Goal: Information Seeking & Learning: Learn about a topic

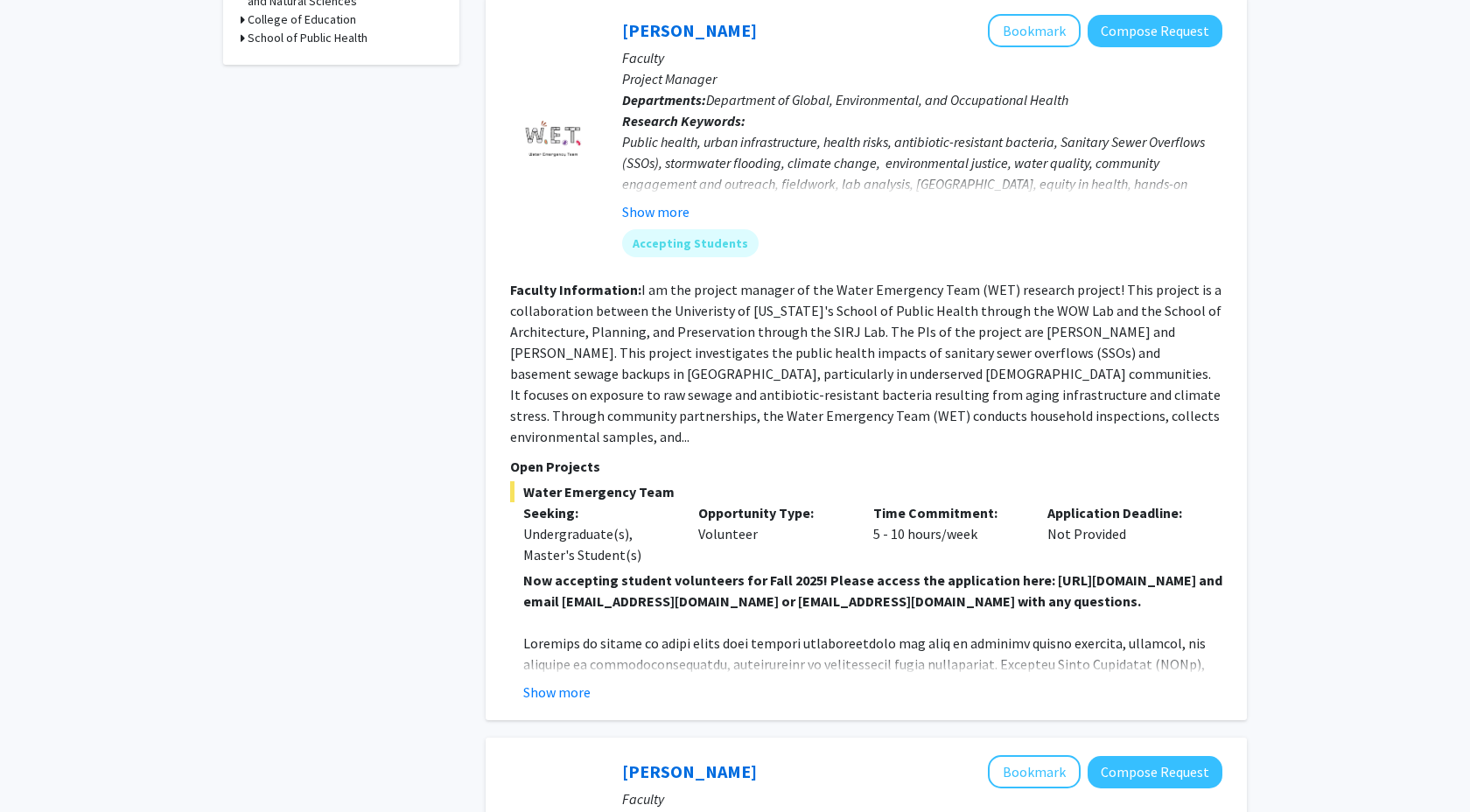
scroll to position [817, 0]
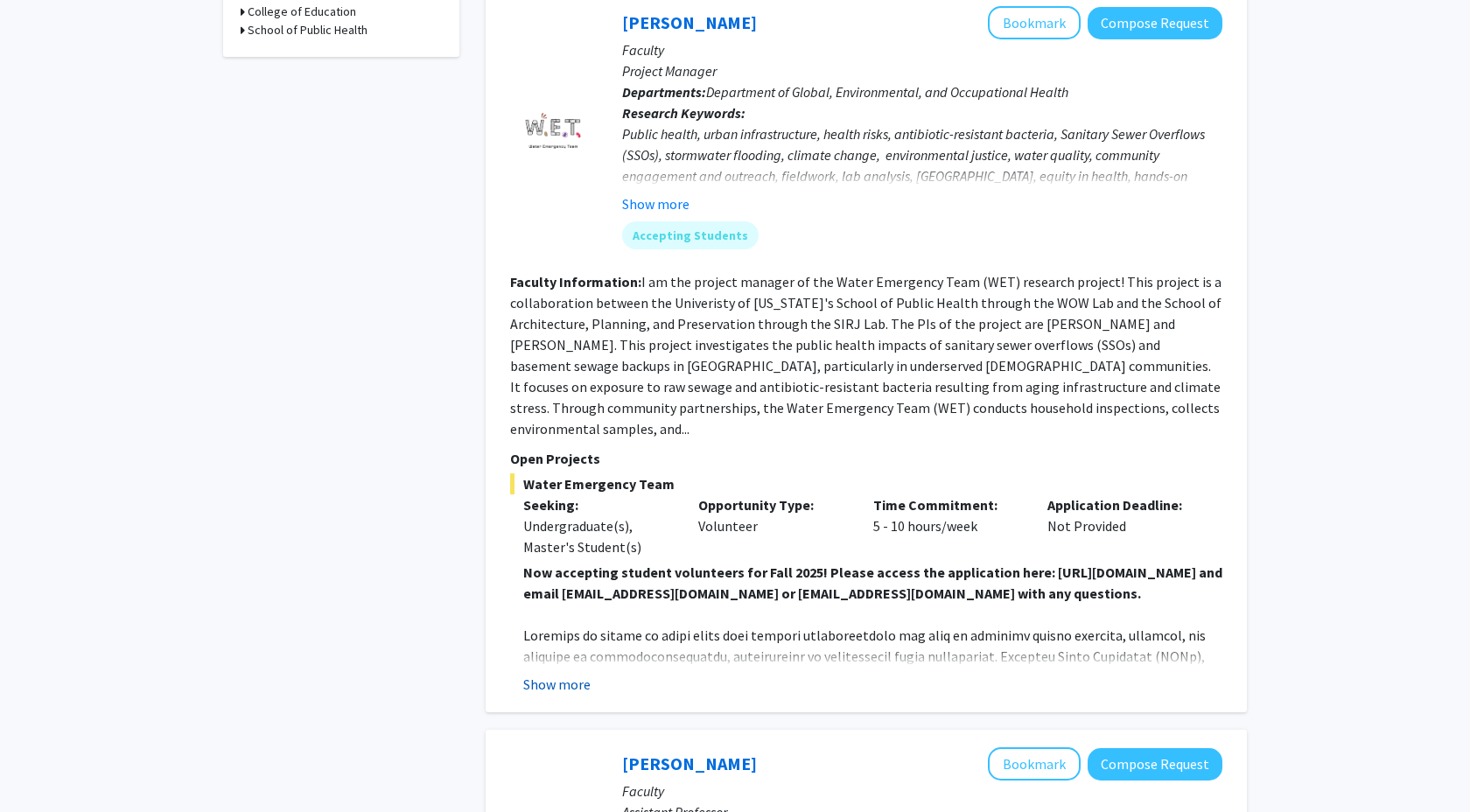
click at [568, 674] on button "Show more" at bounding box center [557, 684] width 67 height 21
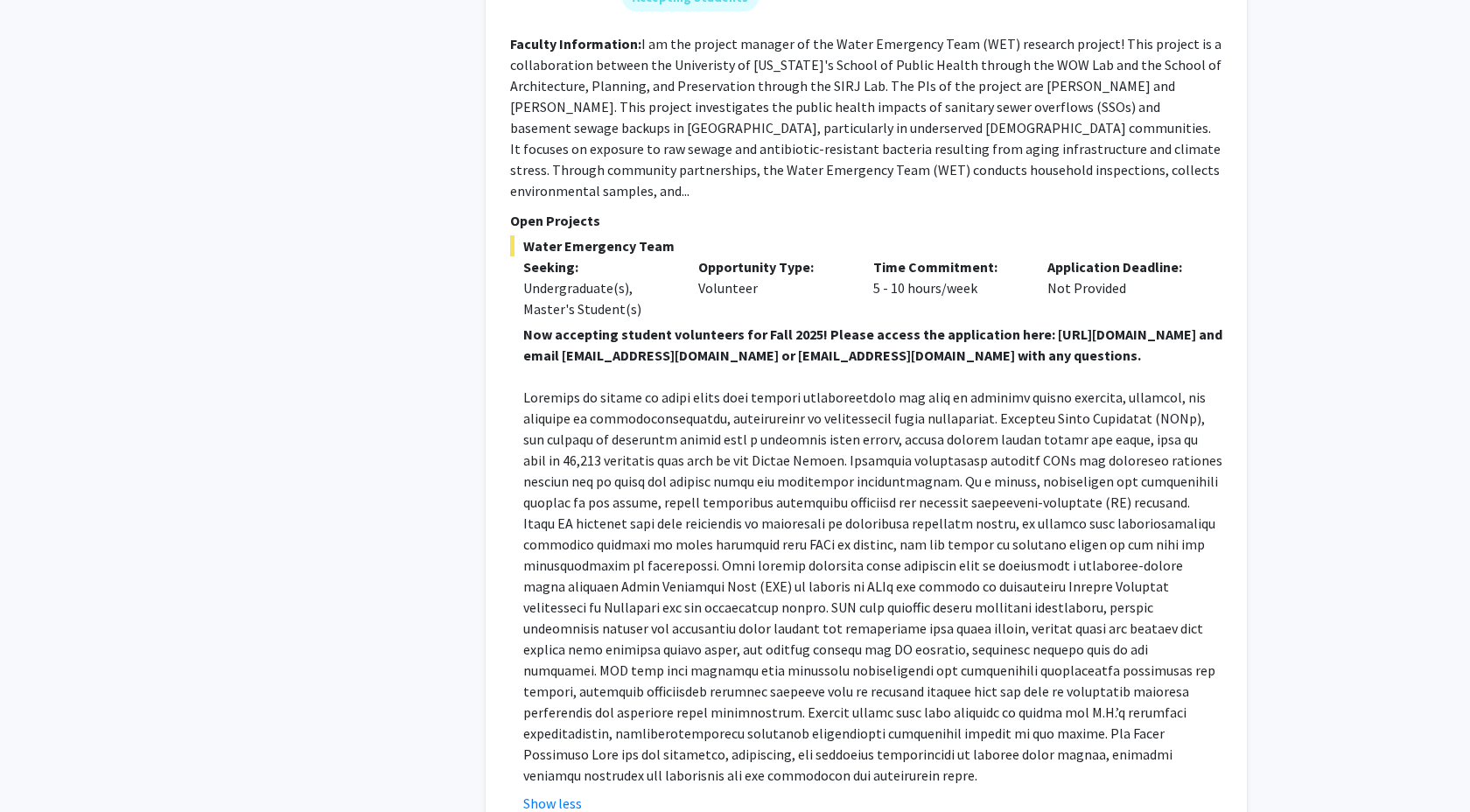
scroll to position [1053, 0]
click at [582, 596] on p at bounding box center [873, 588] width 699 height 399
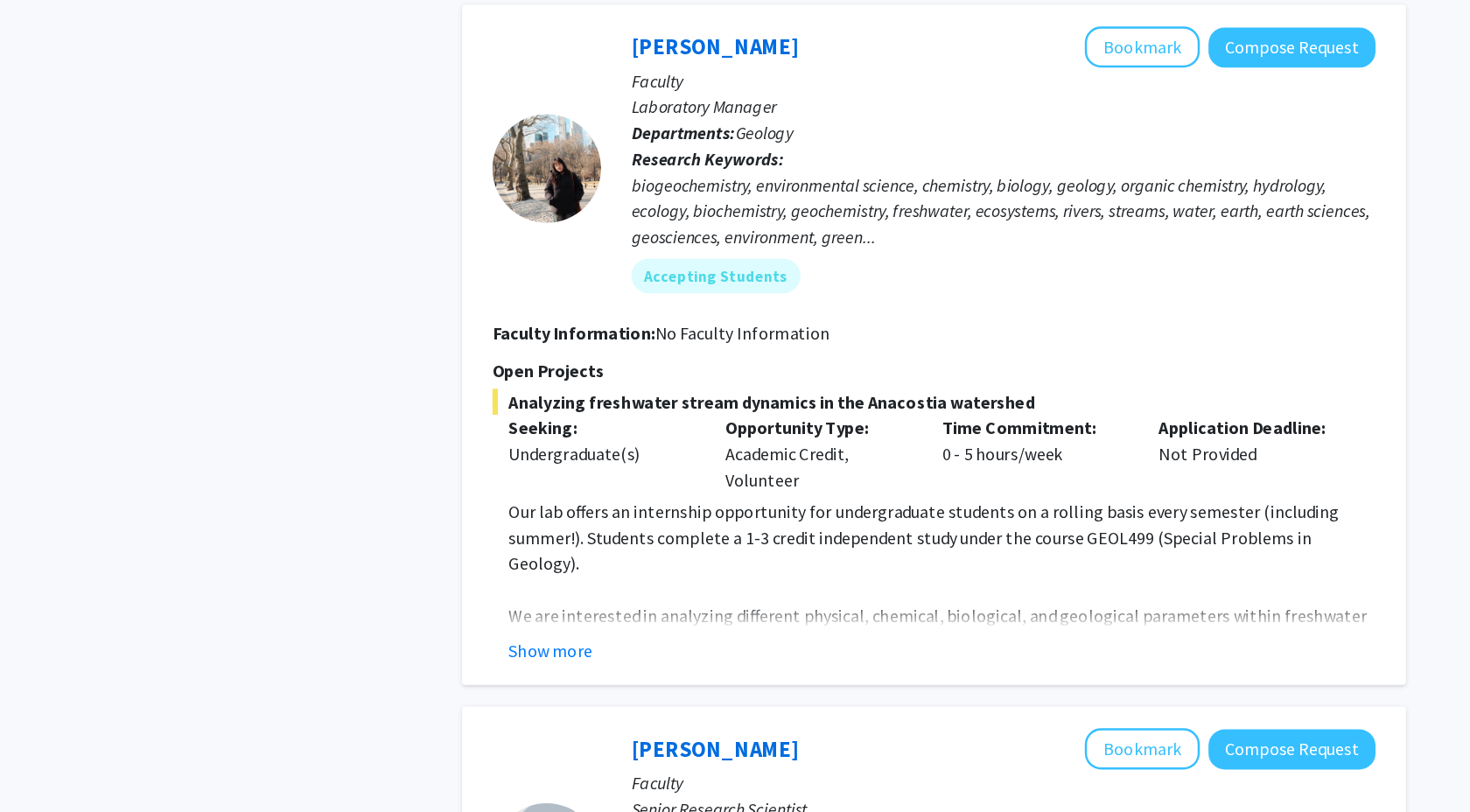
scroll to position [2542, 0]
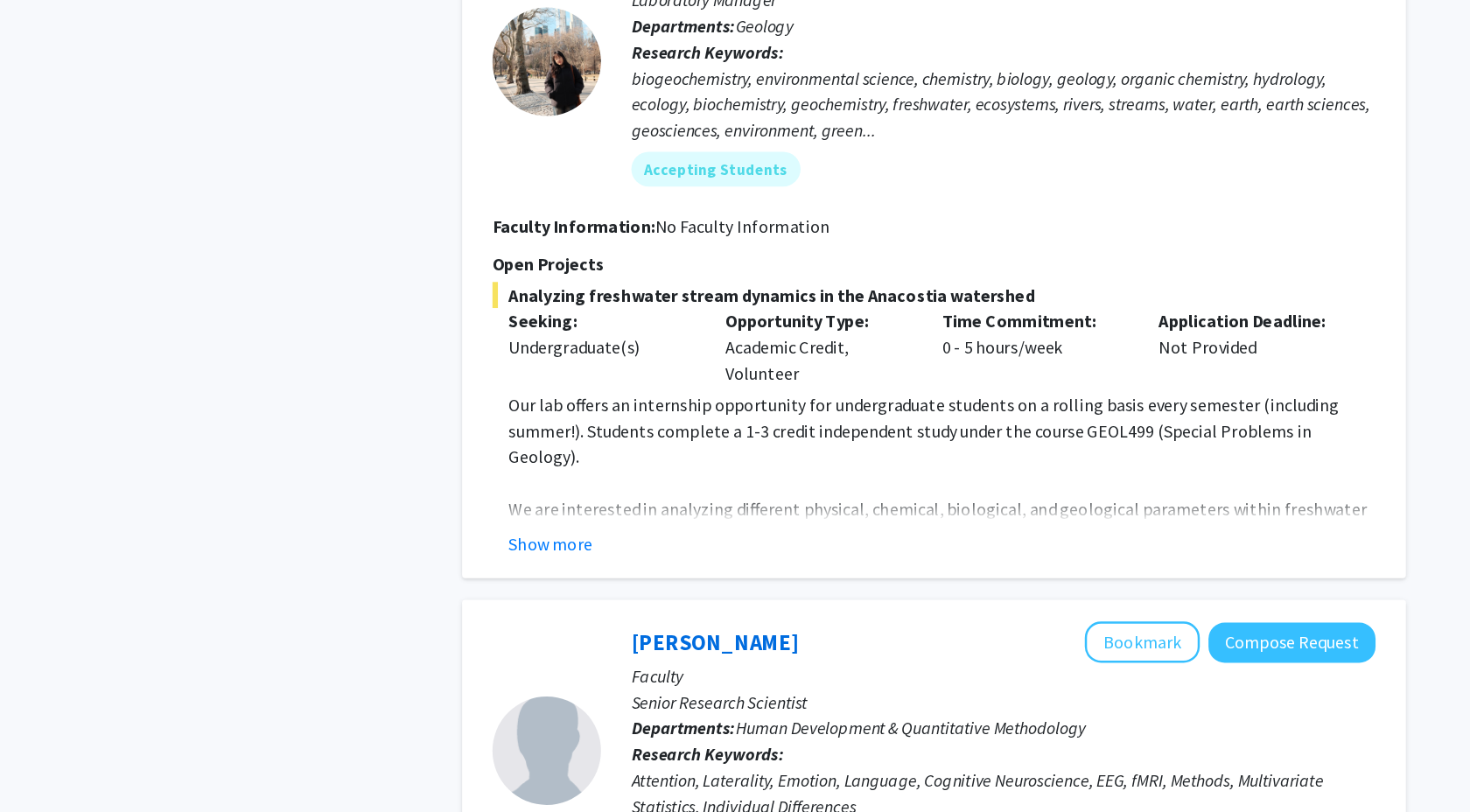
click at [565, 556] on p "We are interested in analyzing different physical, chemical, biological, and ge…" at bounding box center [873, 598] width 699 height 84
click at [560, 584] on button "Show more" at bounding box center [557, 594] width 67 height 21
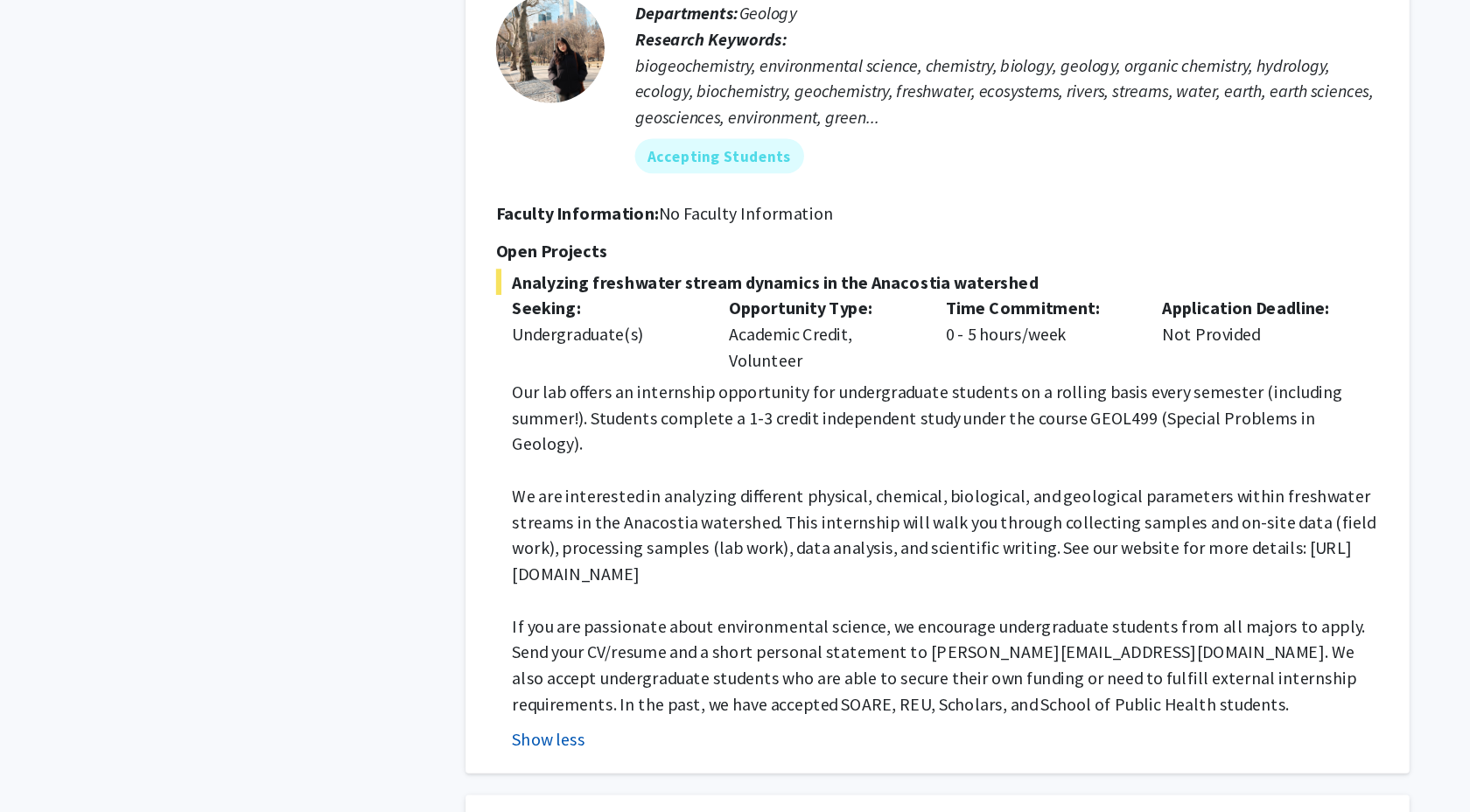
scroll to position [2551, 0]
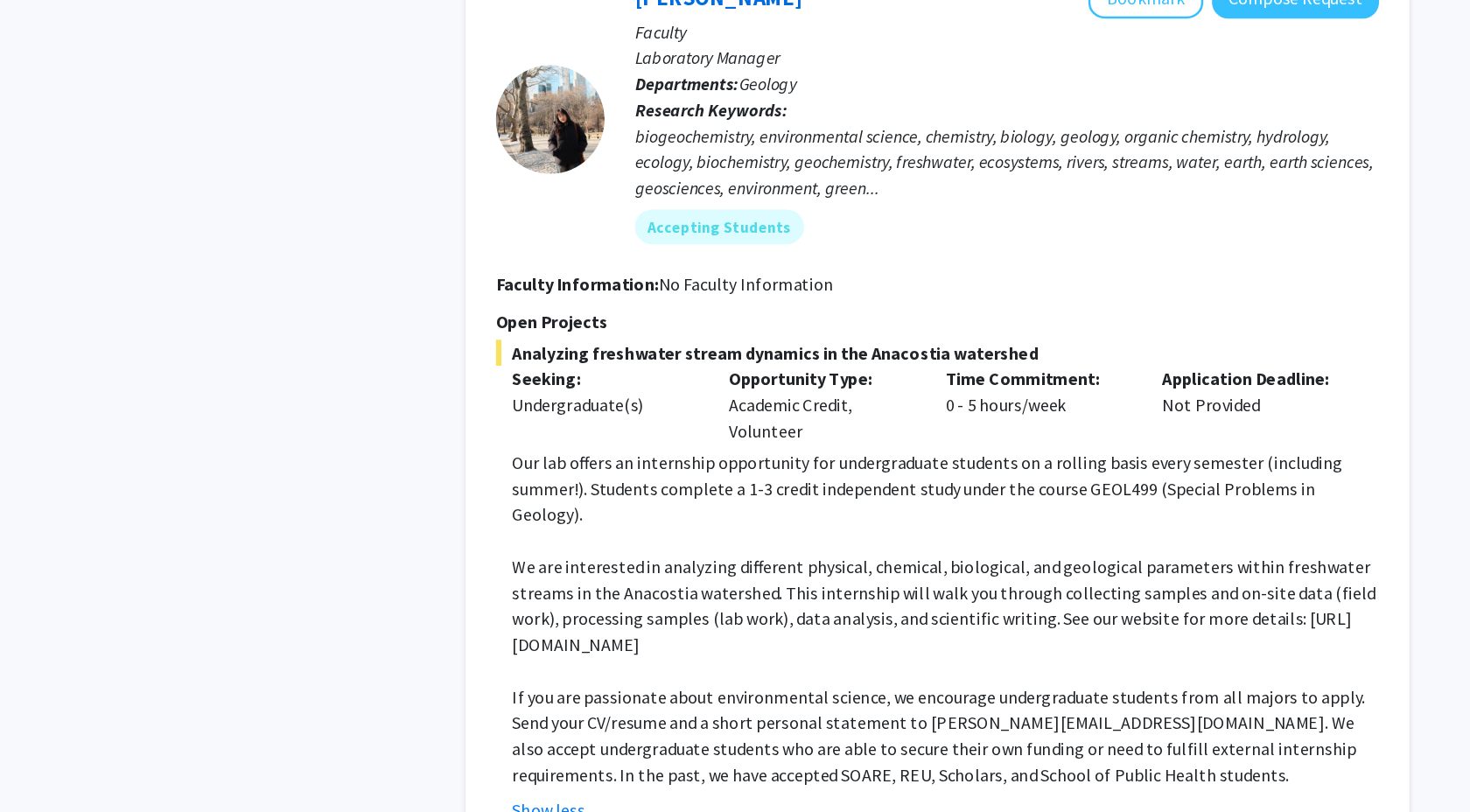
drag, startPoint x: 777, startPoint y: 559, endPoint x: 490, endPoint y: 551, distance: 287.1
click at [490, 551] on div "Ashley Mon Bookmark Compose Request Faculty Laboratory Manager Departments: Geo…" at bounding box center [866, 423] width 761 height 716
copy p "https://kaushallab.wixsite.com/kaushallab"
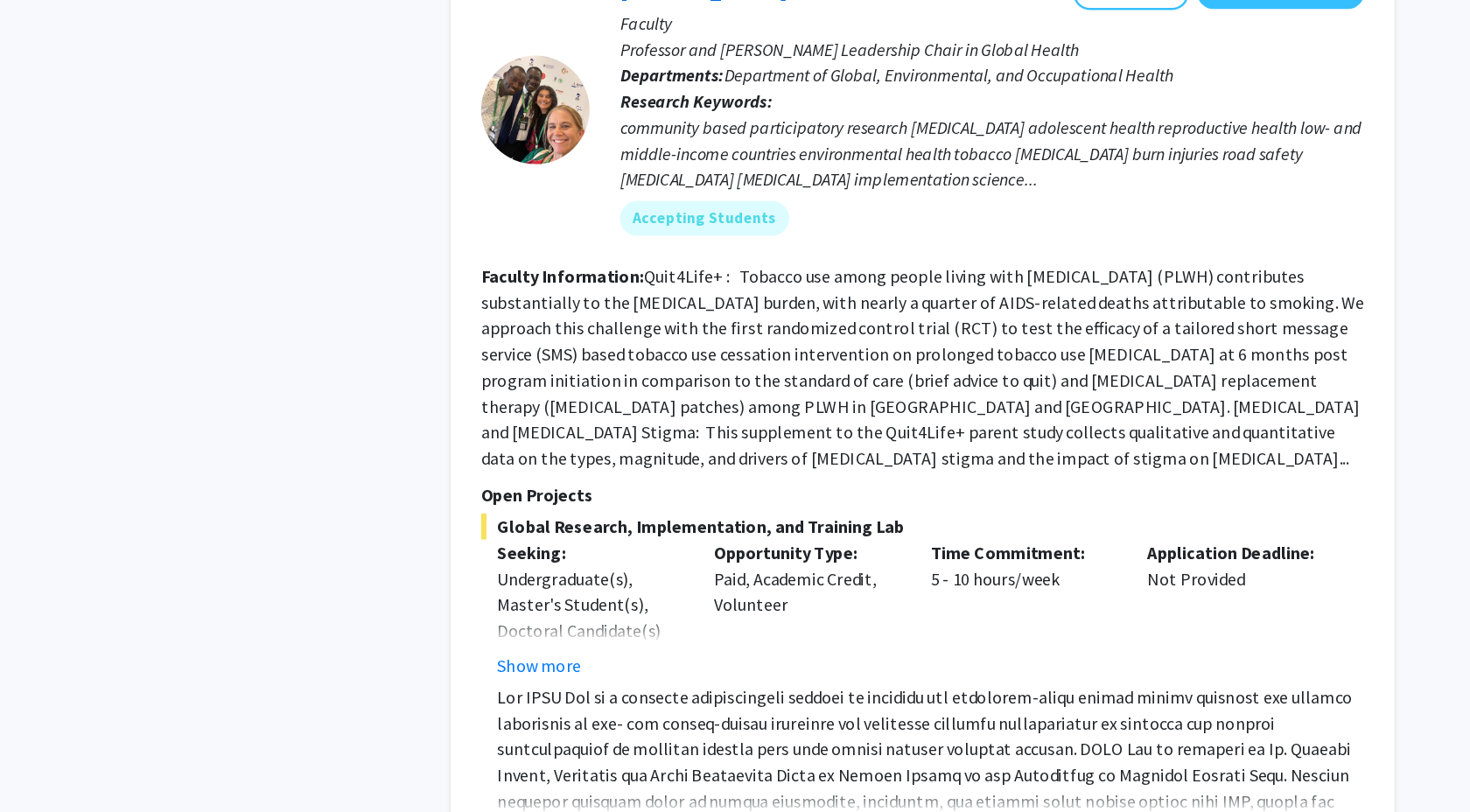
scroll to position [6451, 0]
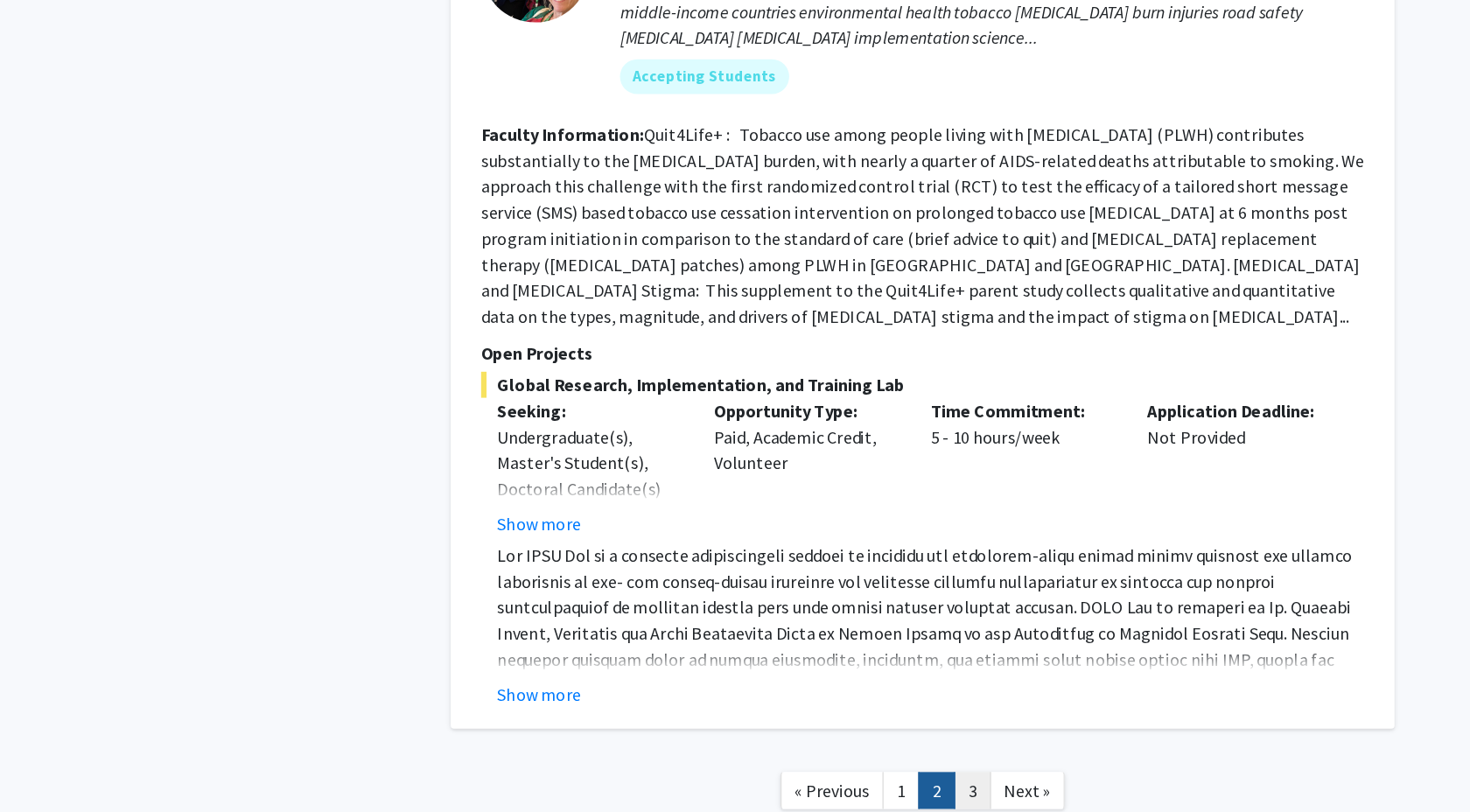
click at [700, 775] on link "3" at bounding box center [906, 794] width 30 height 31
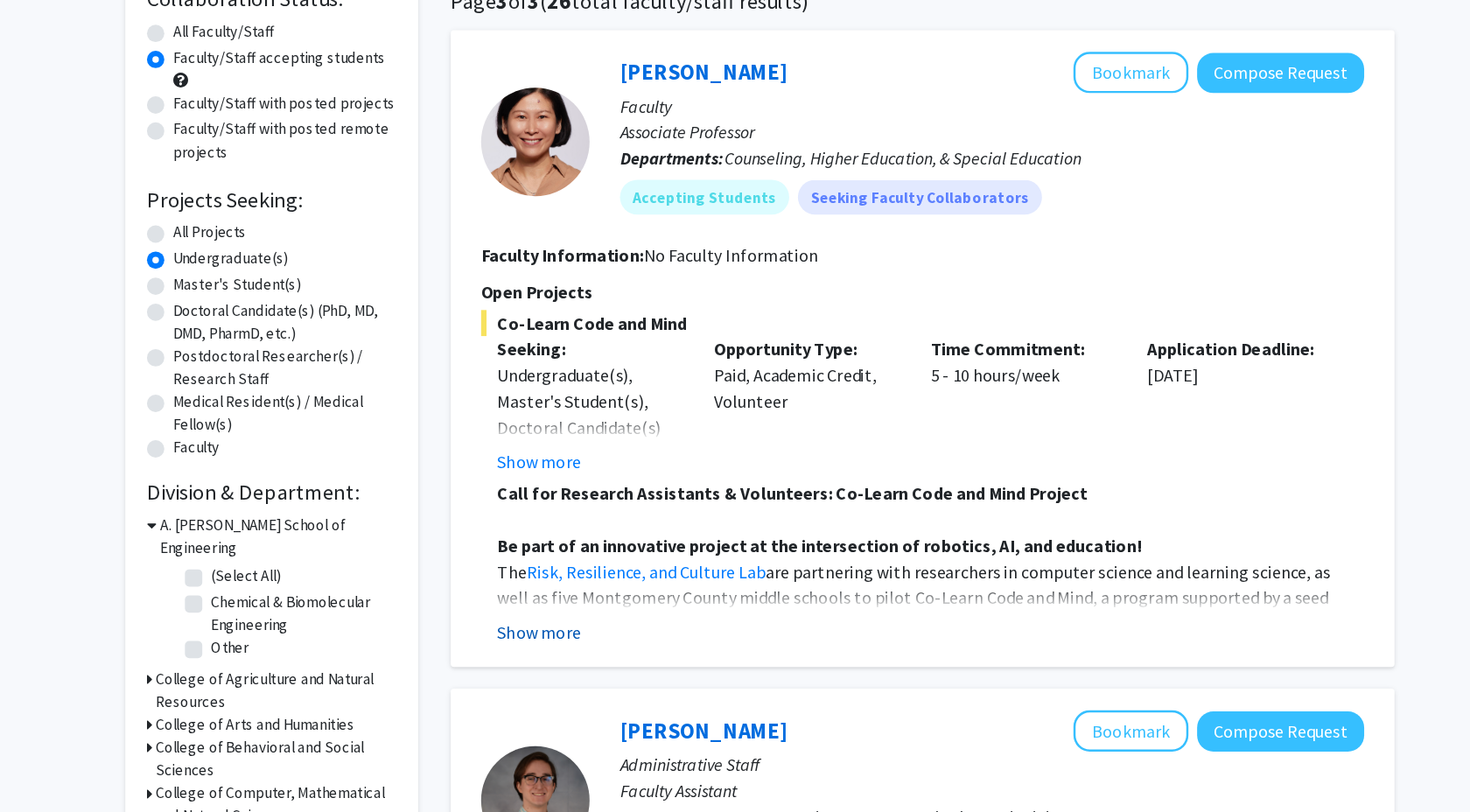
click at [551, 660] on button "Show more" at bounding box center [557, 662] width 67 height 21
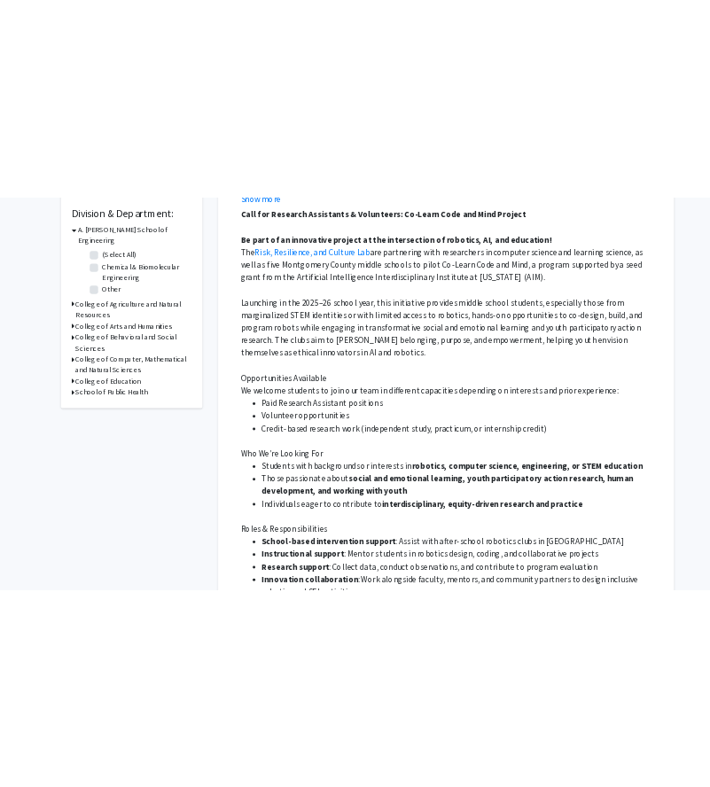
scroll to position [378, 0]
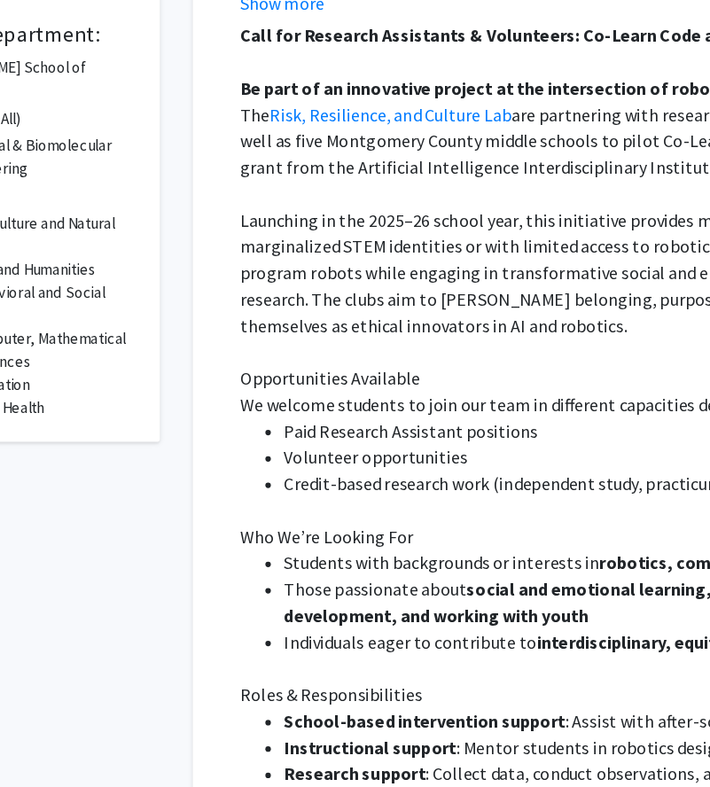
click at [390, 312] on p at bounding box center [671, 307] width 708 height 21
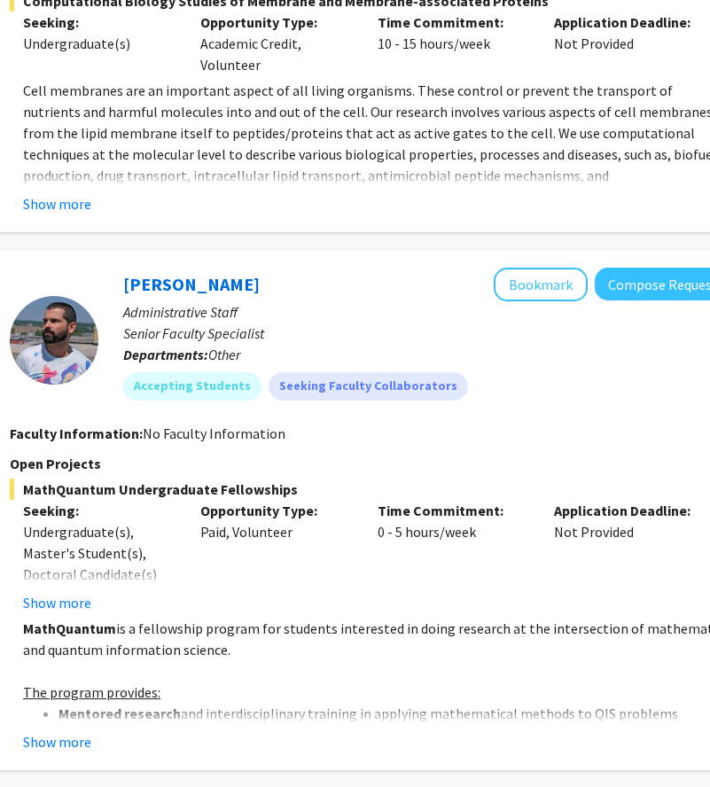
scroll to position [3484, 294]
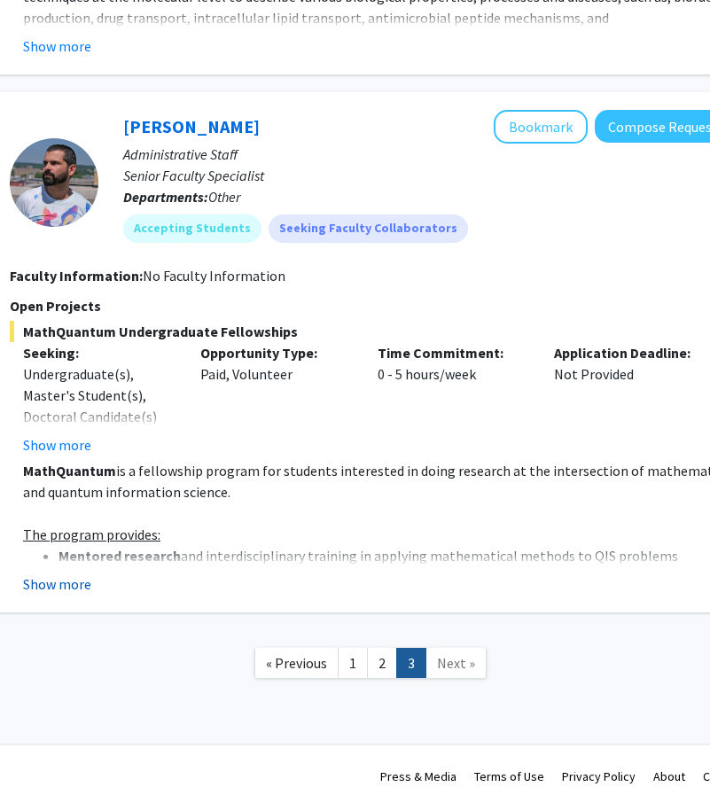
click at [35, 574] on button "Show more" at bounding box center [57, 584] width 68 height 21
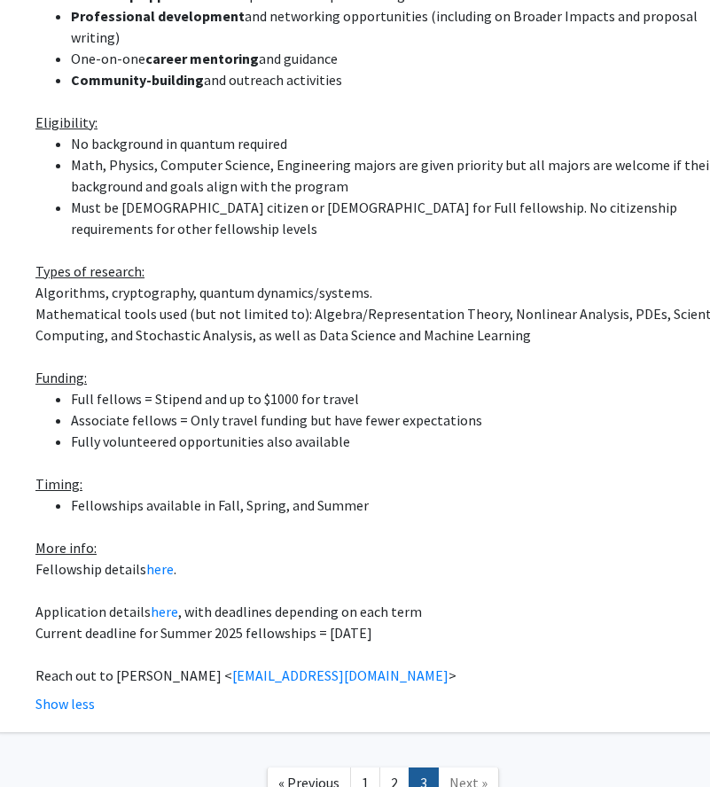
scroll to position [4088, 280]
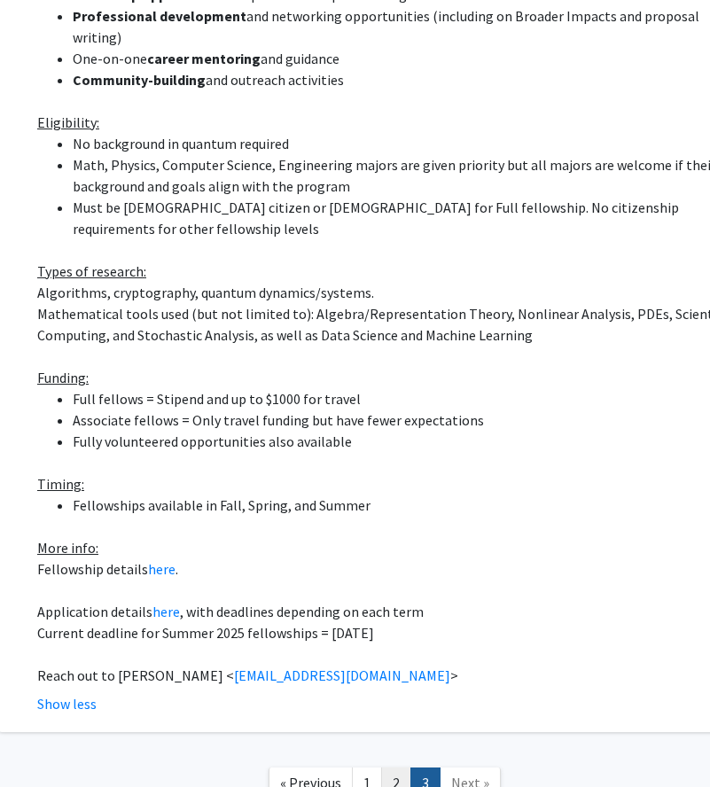
click at [394, 768] on link "2" at bounding box center [396, 783] width 30 height 31
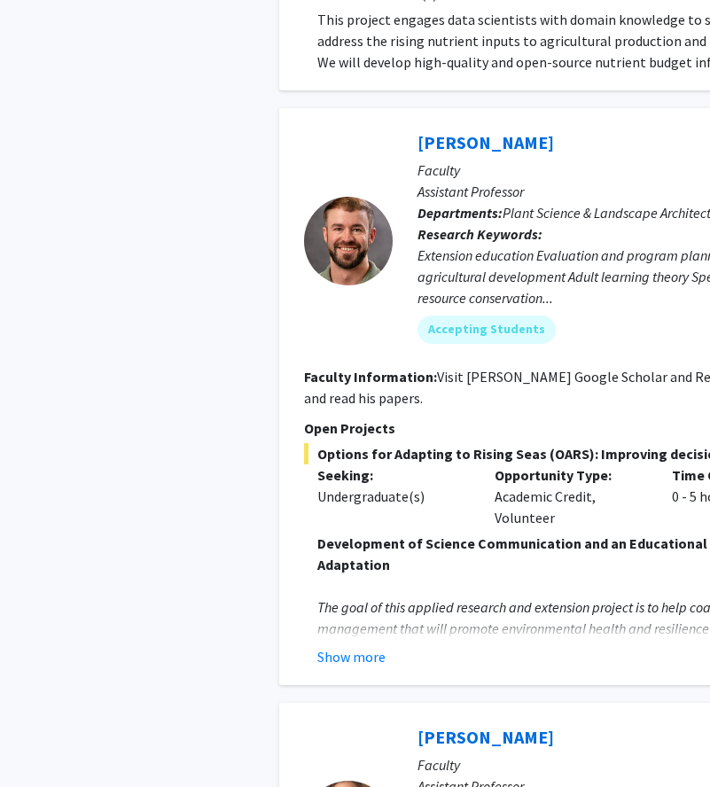
scroll to position [6062, 0]
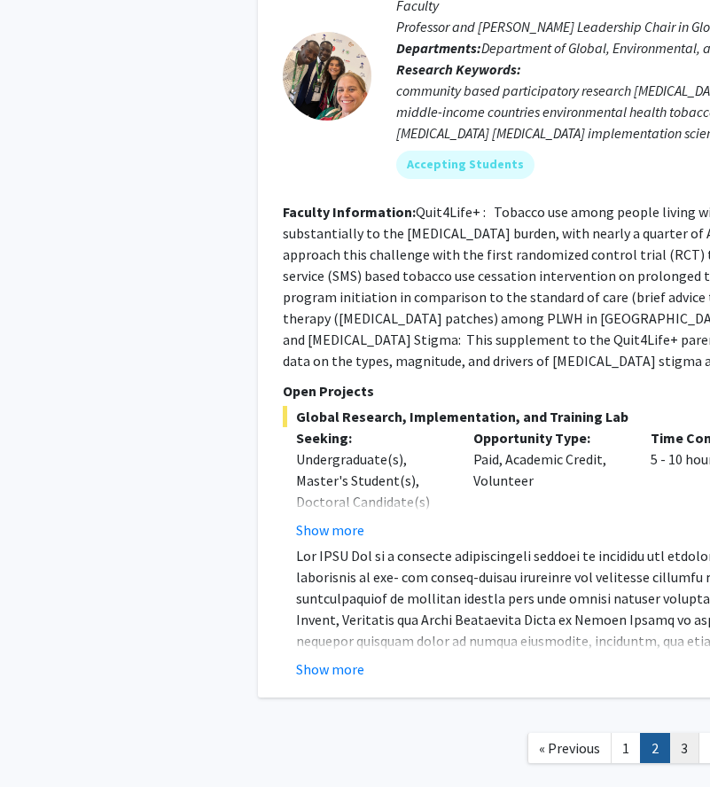
click at [686, 733] on link "3" at bounding box center [684, 748] width 30 height 31
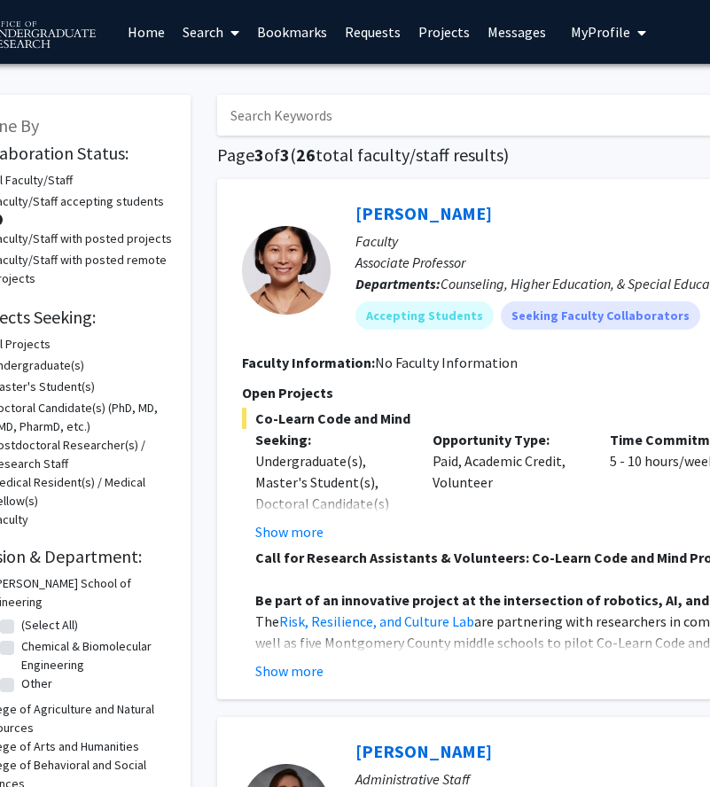
scroll to position [0, 78]
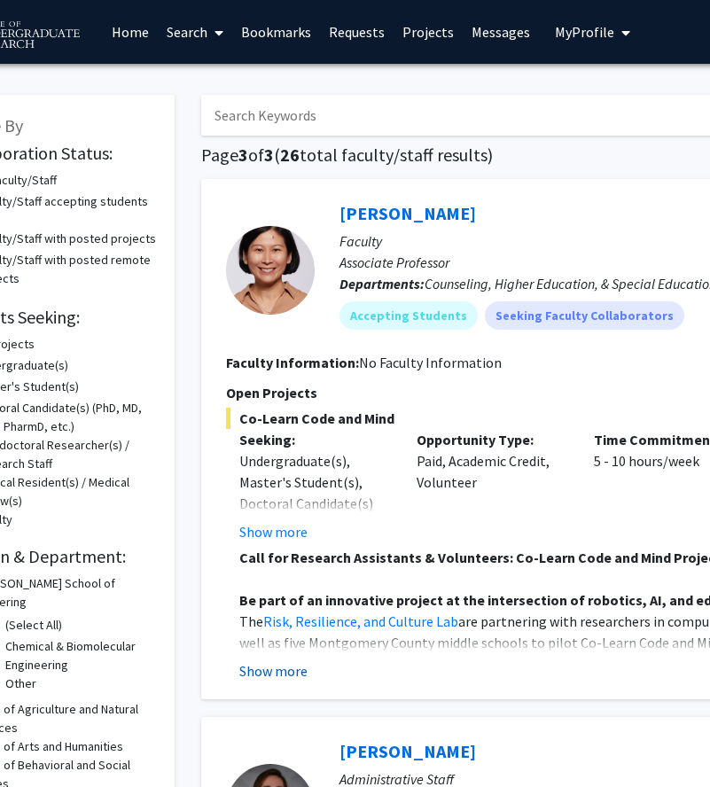
click at [272, 673] on button "Show more" at bounding box center [273, 671] width 68 height 21
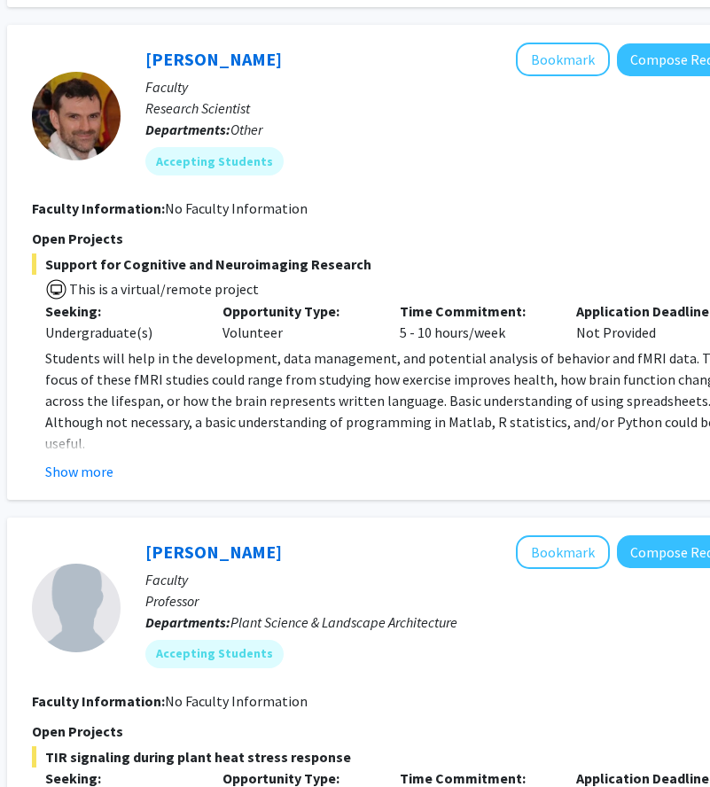
scroll to position [3484, 272]
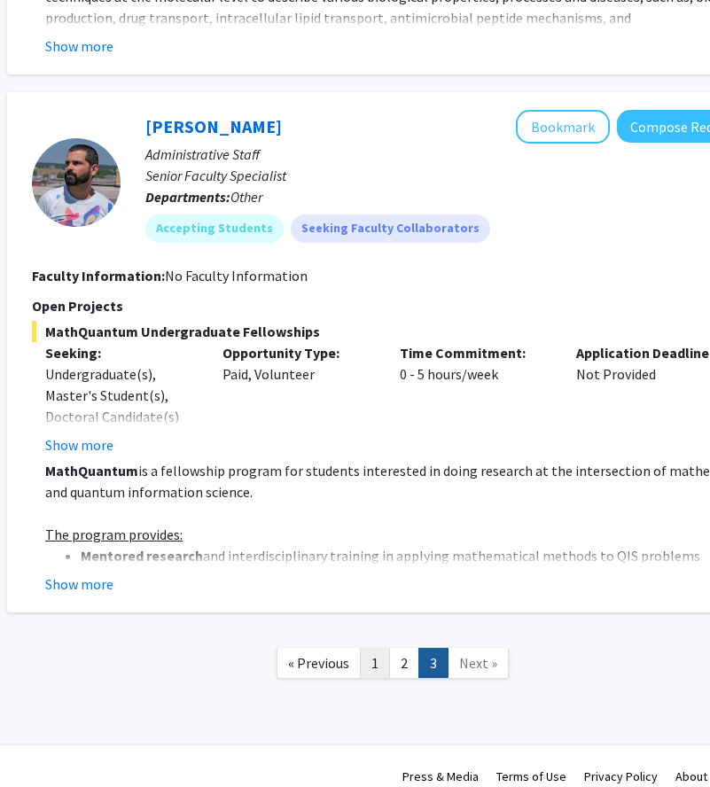
click at [372, 648] on link "1" at bounding box center [375, 663] width 30 height 31
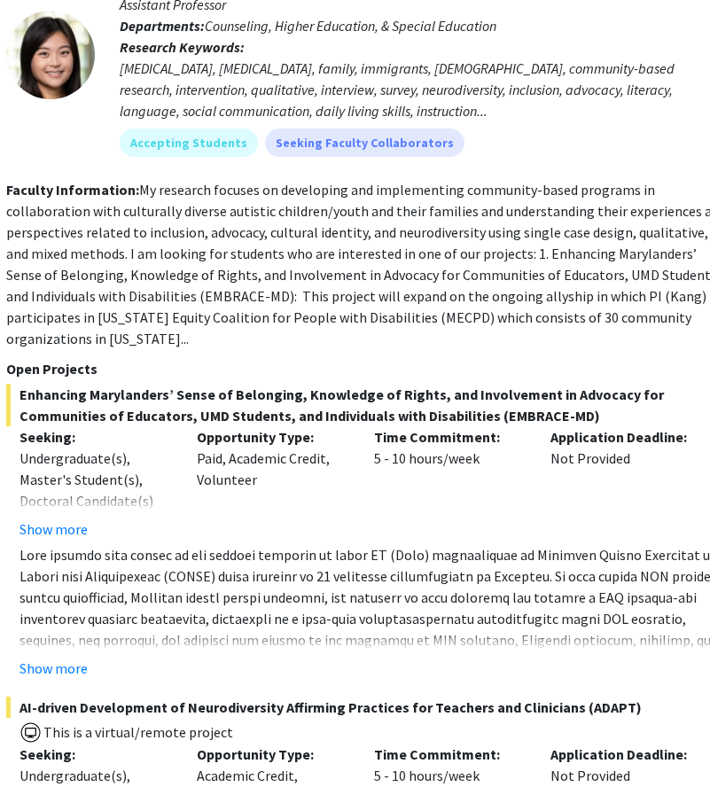
scroll to position [2159, 298]
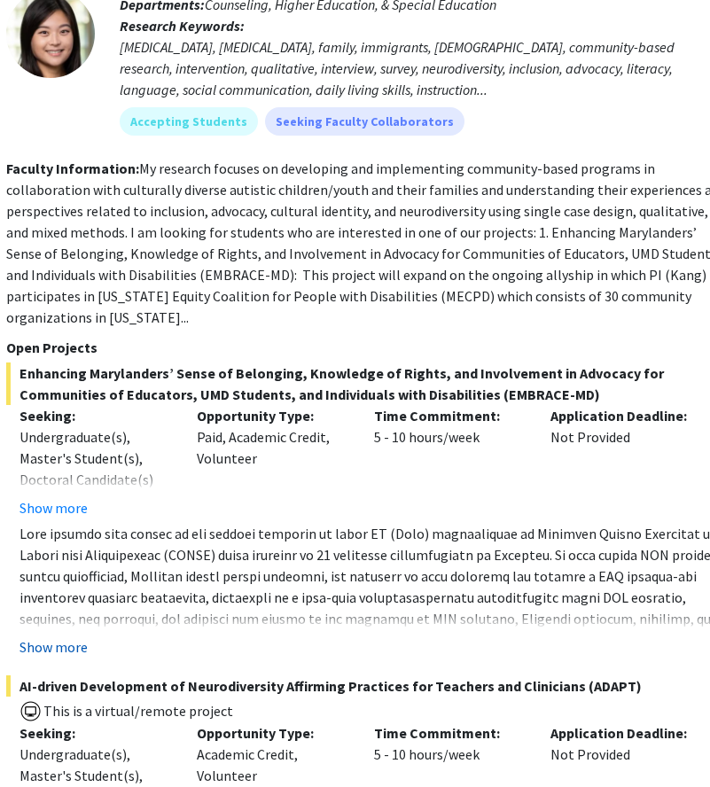
click at [63, 637] on button "Show more" at bounding box center [54, 647] width 68 height 21
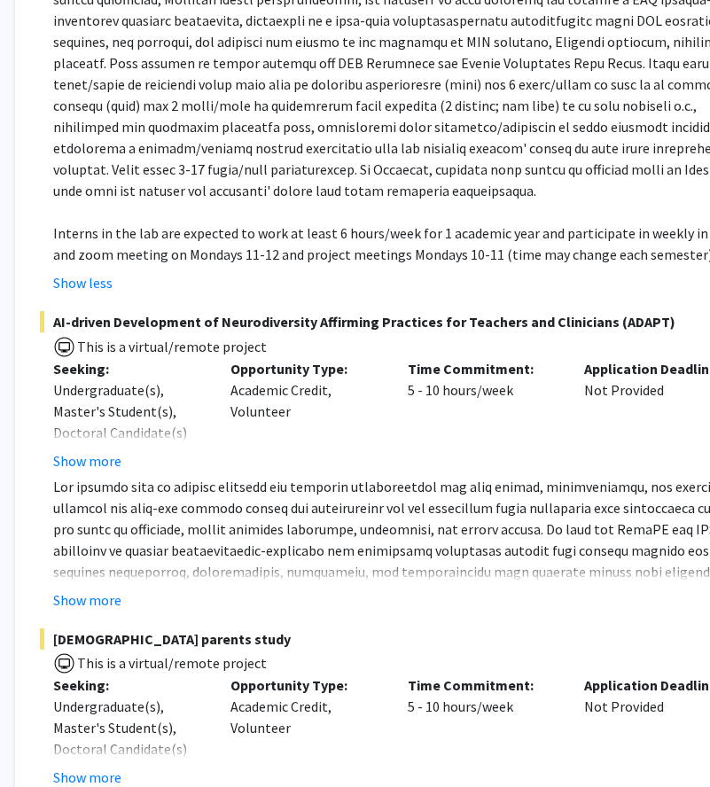
scroll to position [2740, 264]
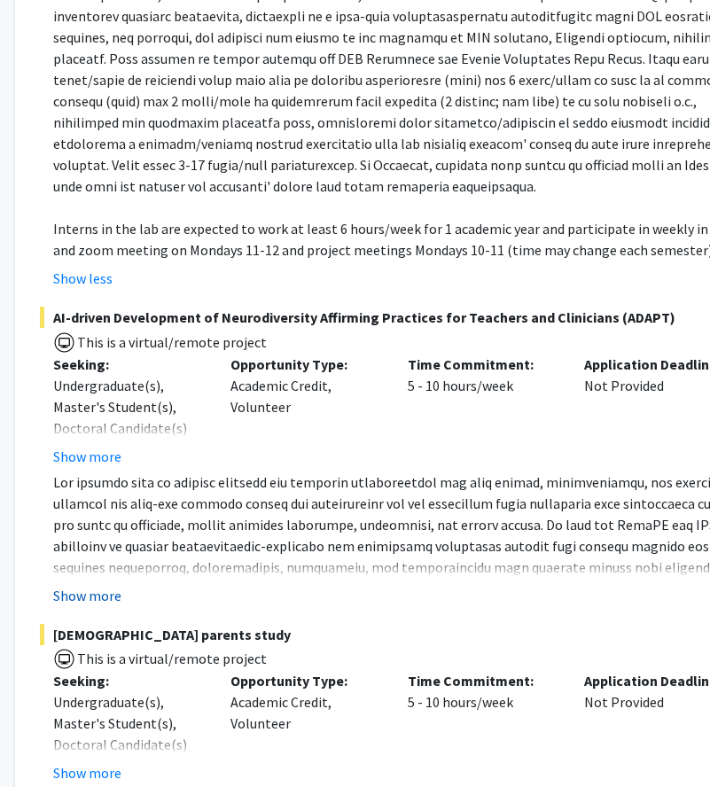
click at [93, 585] on button "Show more" at bounding box center [87, 595] width 68 height 21
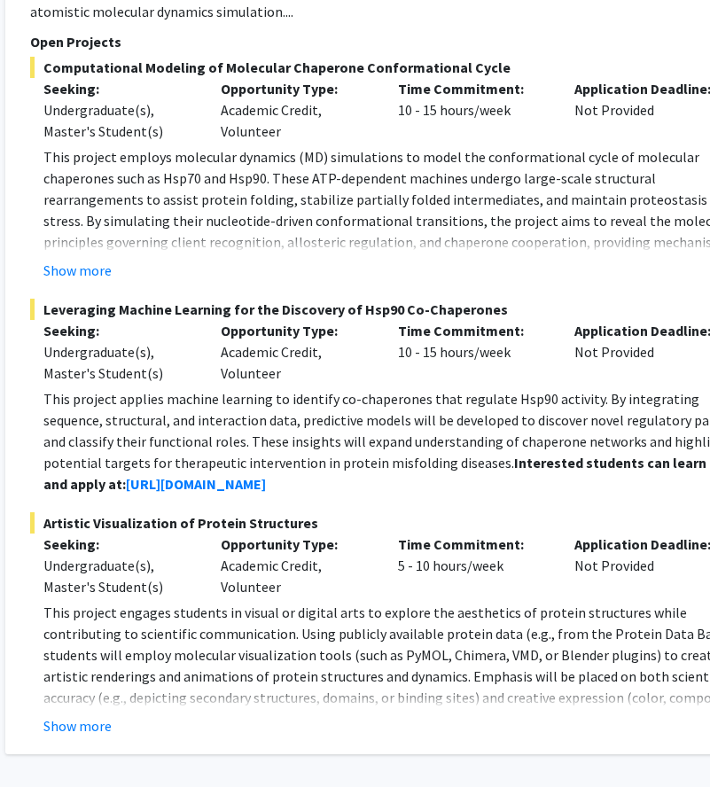
scroll to position [8978, 274]
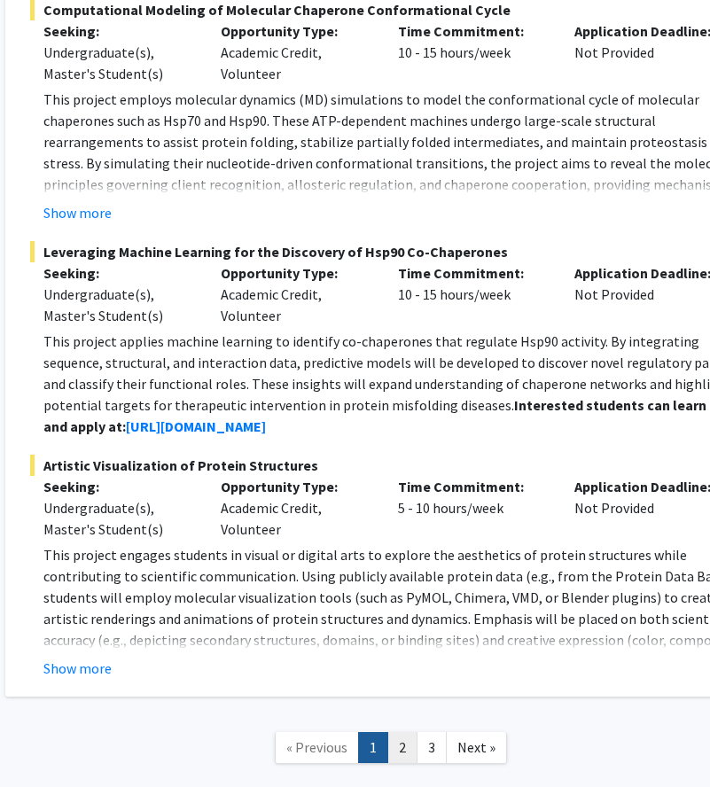
click at [408, 732] on link "2" at bounding box center [402, 747] width 30 height 31
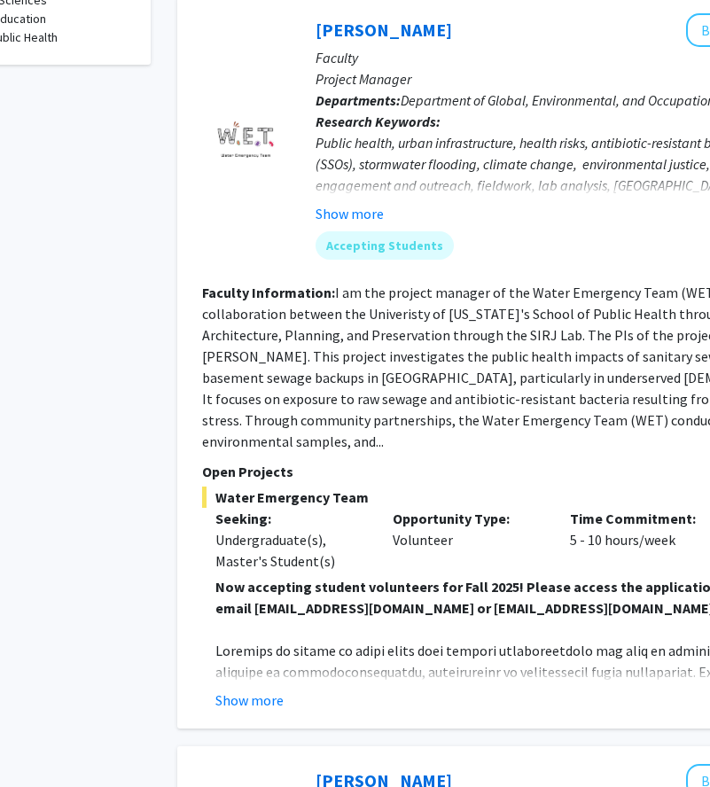
scroll to position [848, 102]
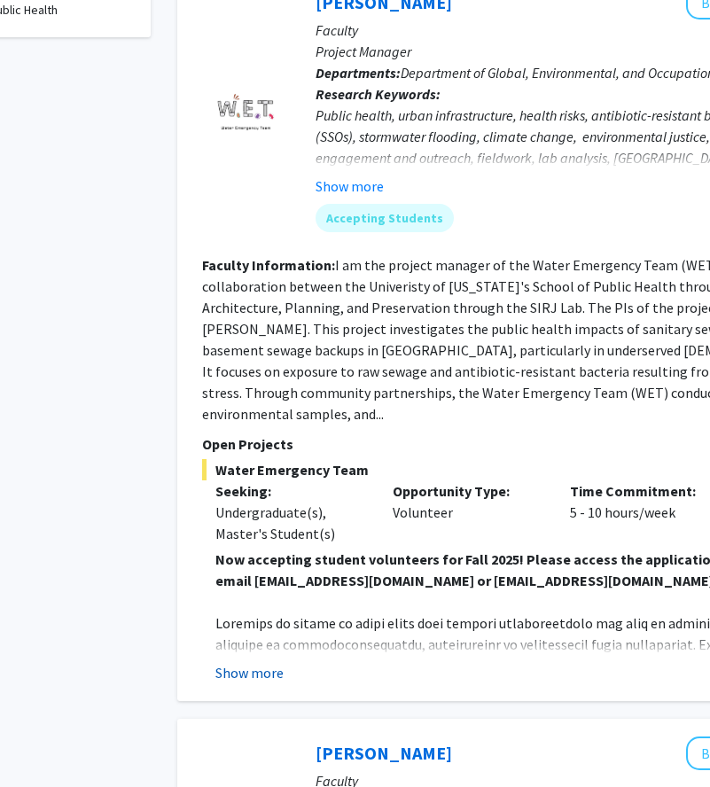
click at [269, 662] on button "Show more" at bounding box center [249, 672] width 68 height 21
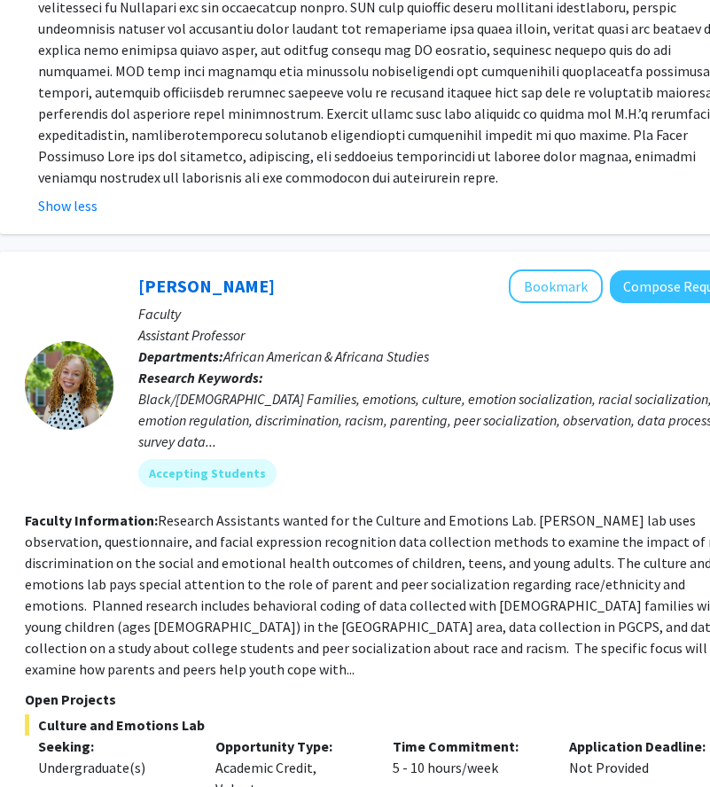
scroll to position [1679, 279]
